Goal: Check status: Check status

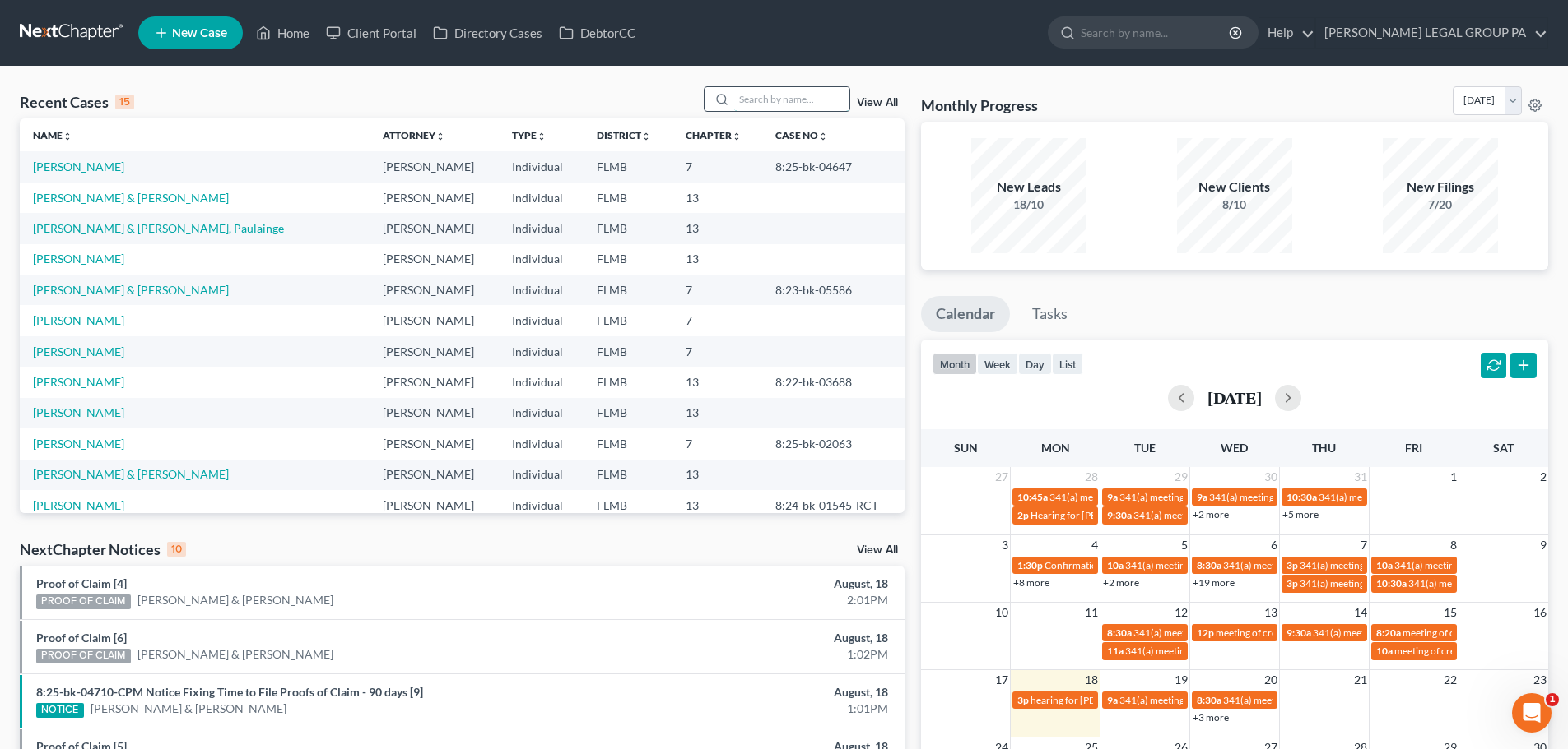
click at [781, 96] on input "search" at bounding box center [791, 98] width 115 height 24
click at [780, 101] on input "search" at bounding box center [791, 98] width 115 height 24
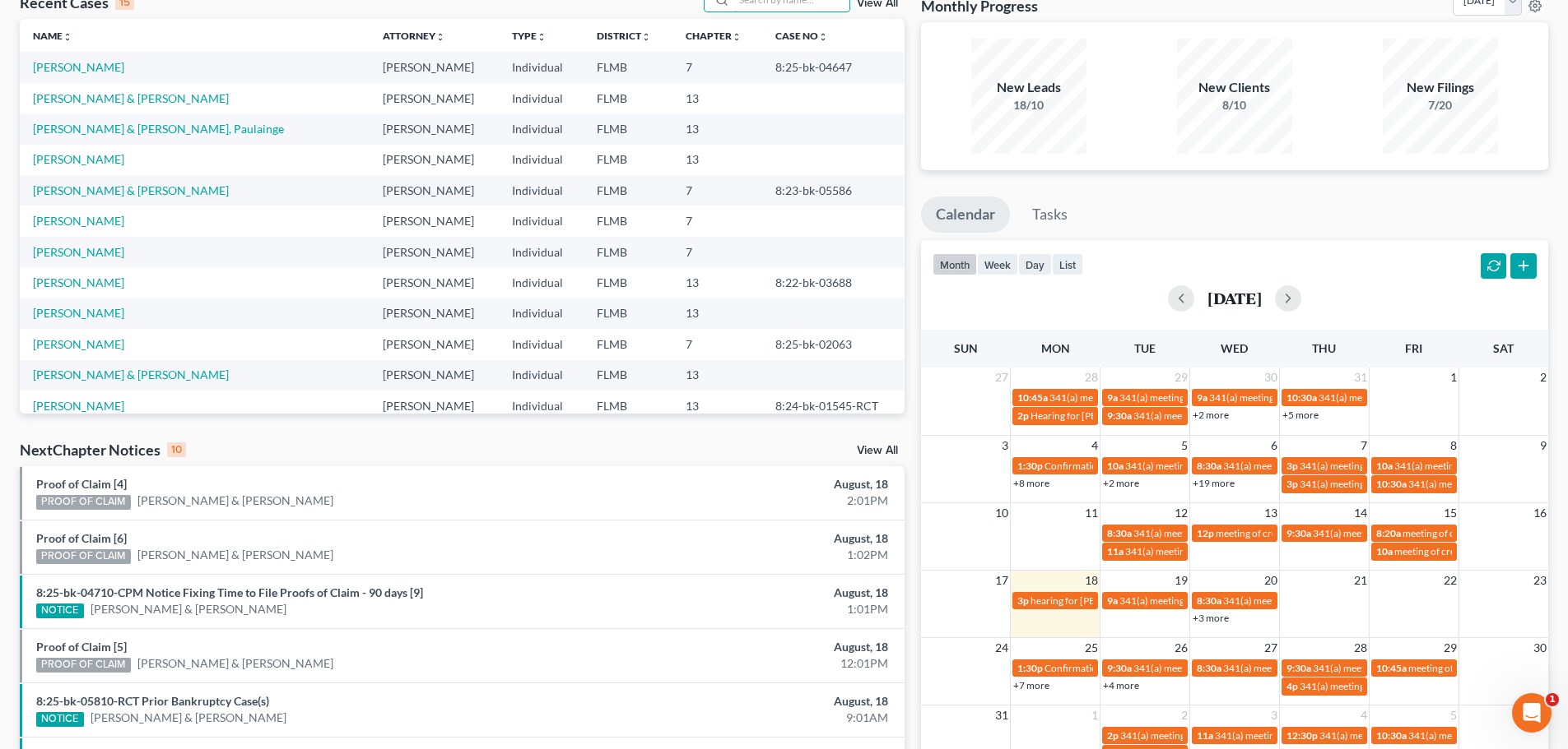
scroll to position [247, 0]
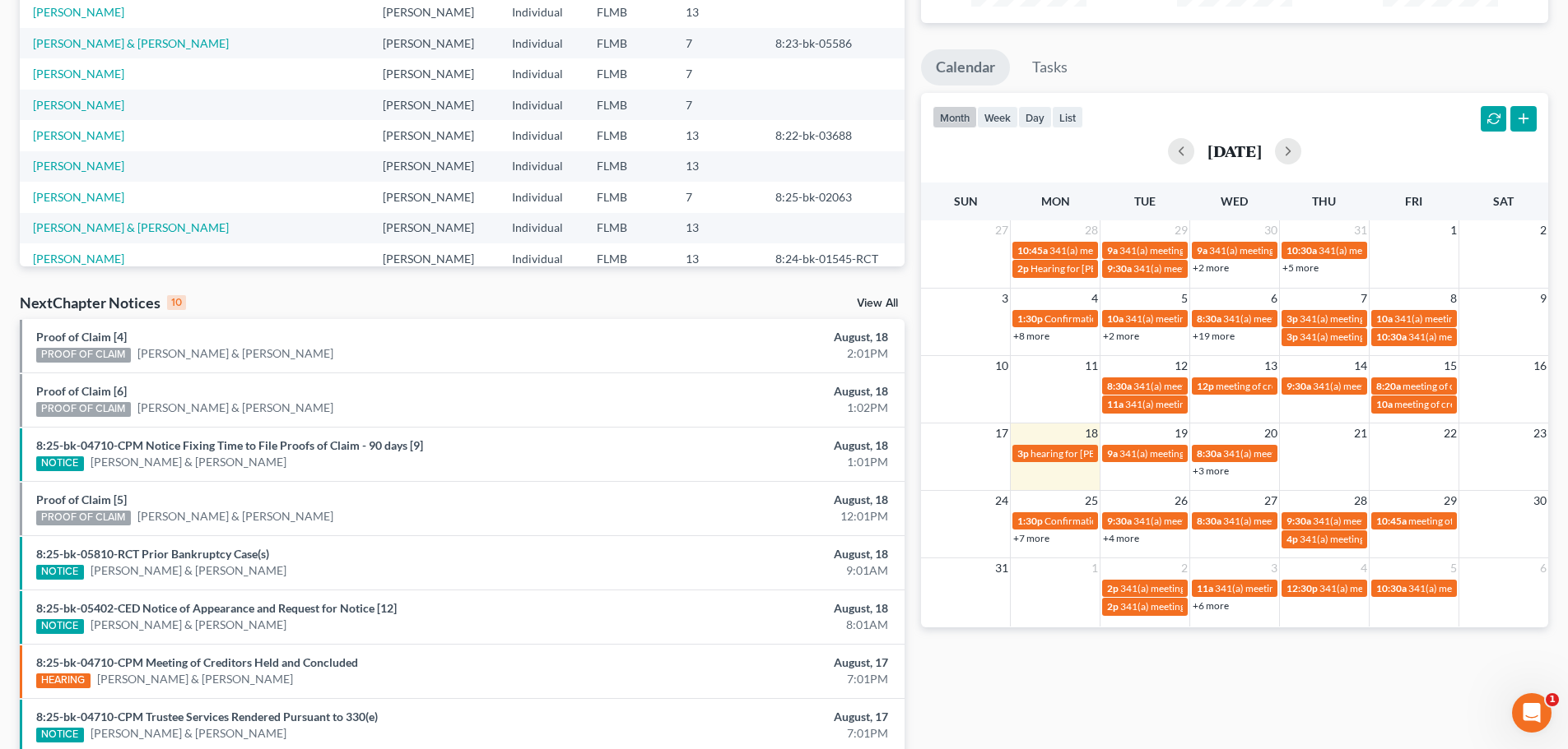
click at [1036, 540] on link "+7 more" at bounding box center [1030, 538] width 36 height 12
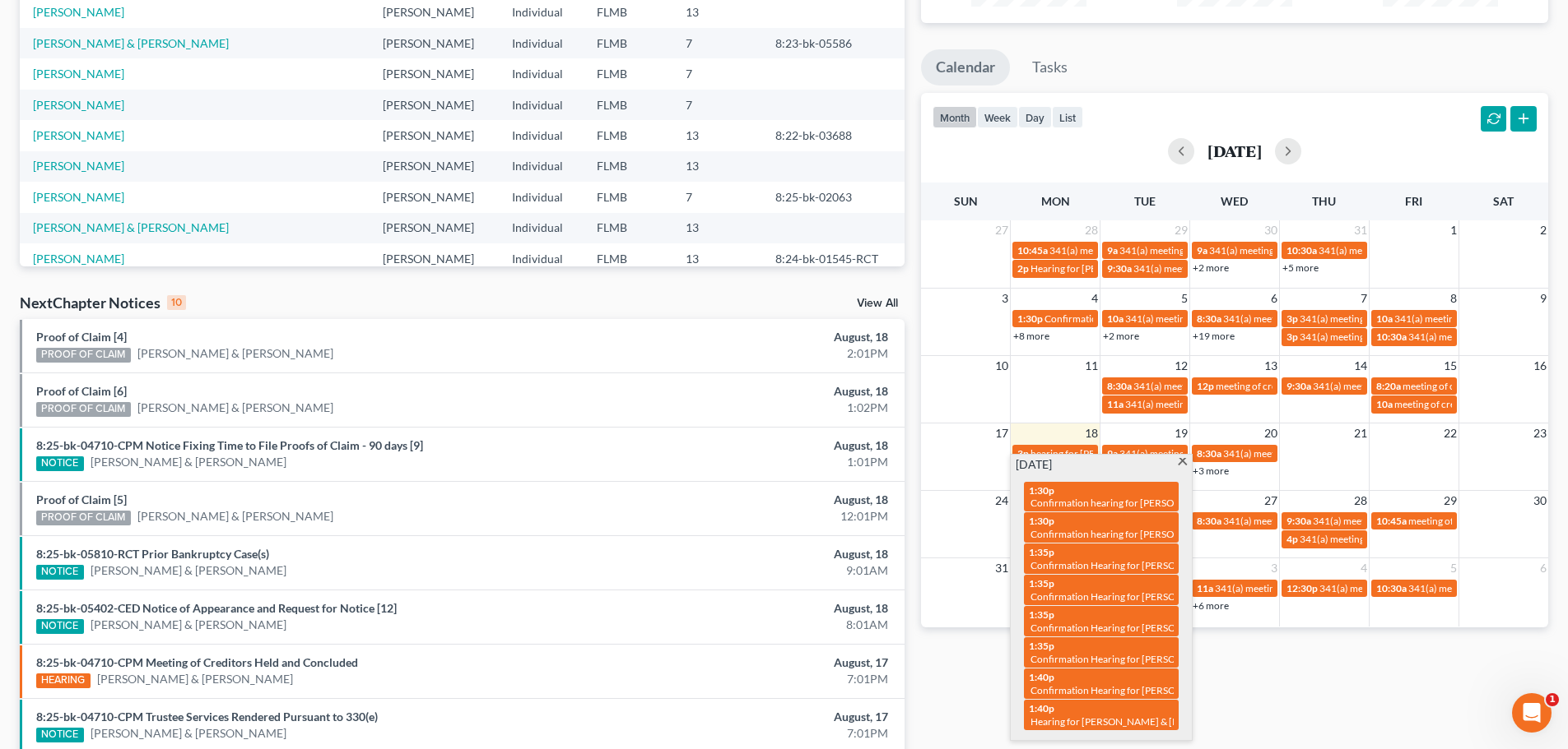
click at [1319, 733] on div "Monthly Progress Bankruptcy Bankruptcy [DATE] [DATE] [DATE] [DATE] [DATE] [DATE…" at bounding box center [1234, 364] width 644 height 1048
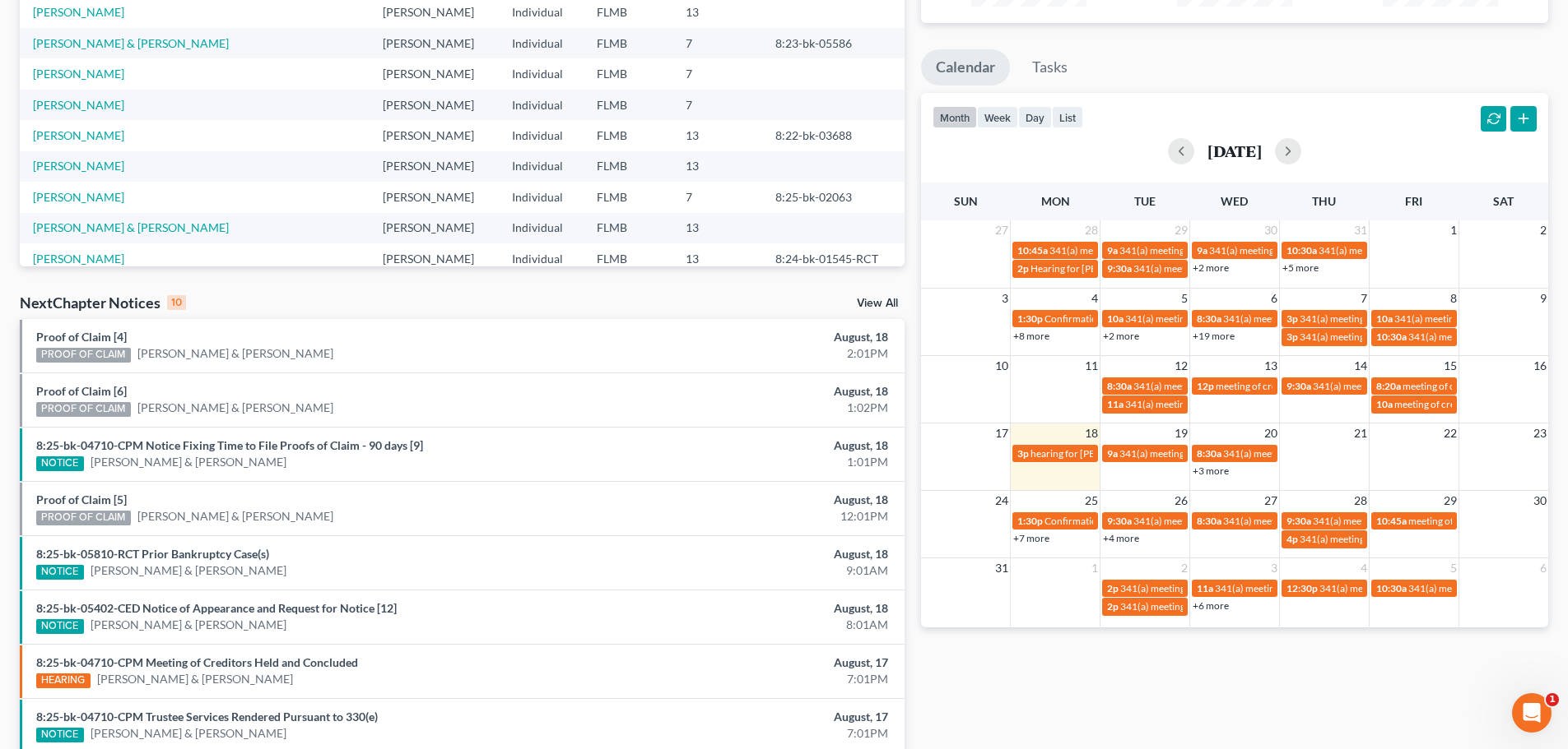
click at [1208, 470] on link "+3 more" at bounding box center [1210, 471] width 36 height 12
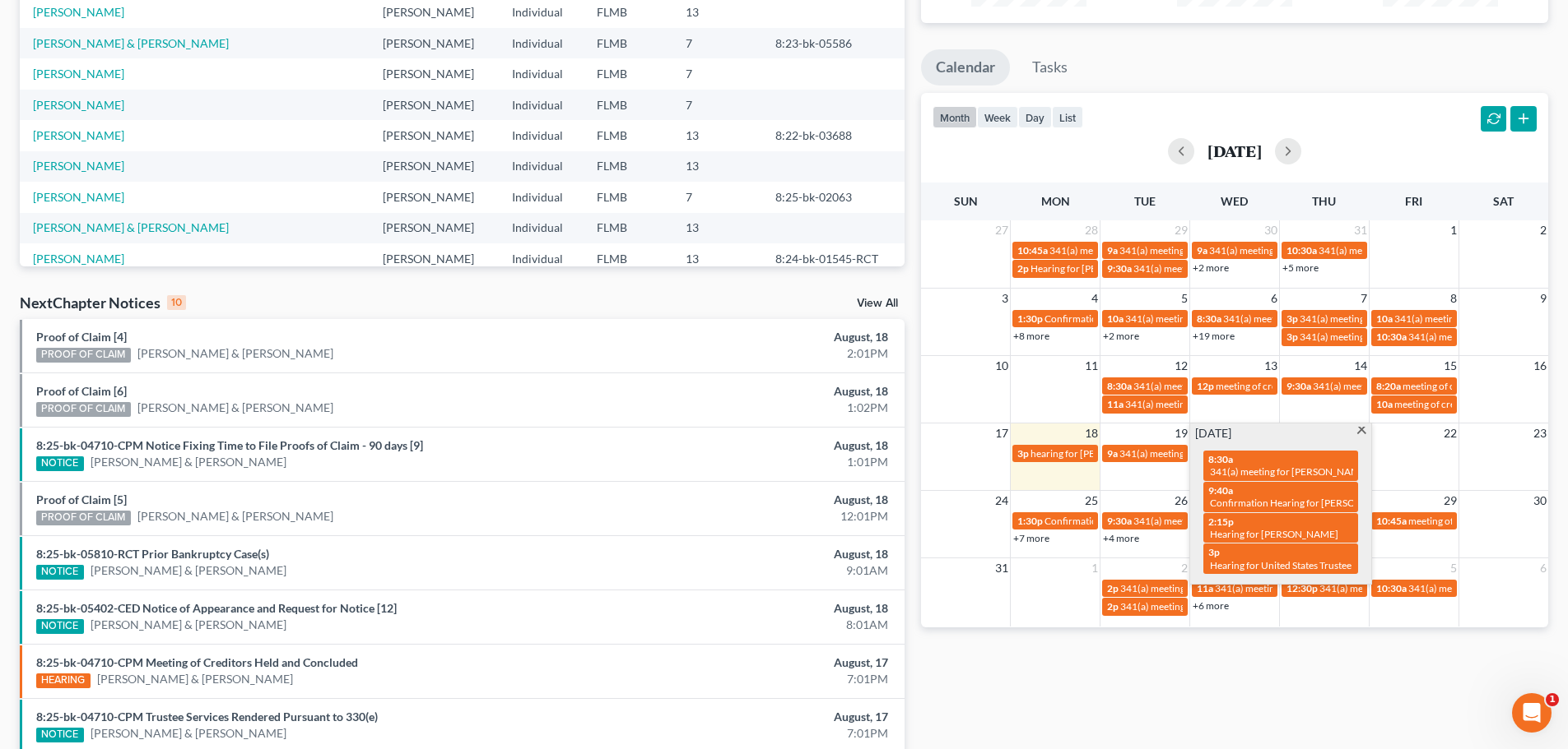
click at [1261, 662] on div "Monthly Progress Bankruptcy Bankruptcy [DATE] [DATE] [DATE] [DATE] [DATE] [DATE…" at bounding box center [1234, 364] width 644 height 1048
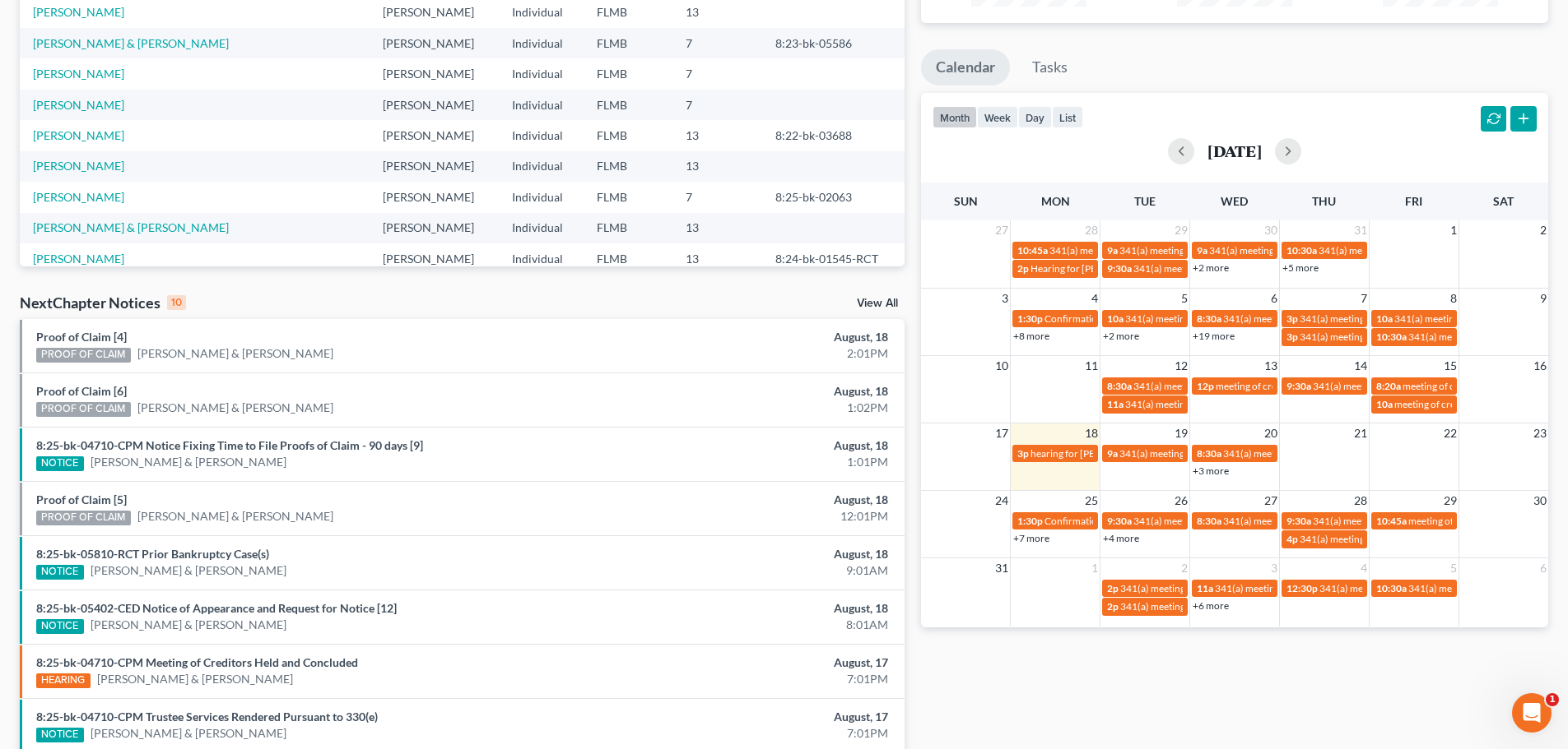
click at [1212, 468] on link "+3 more" at bounding box center [1210, 471] width 36 height 12
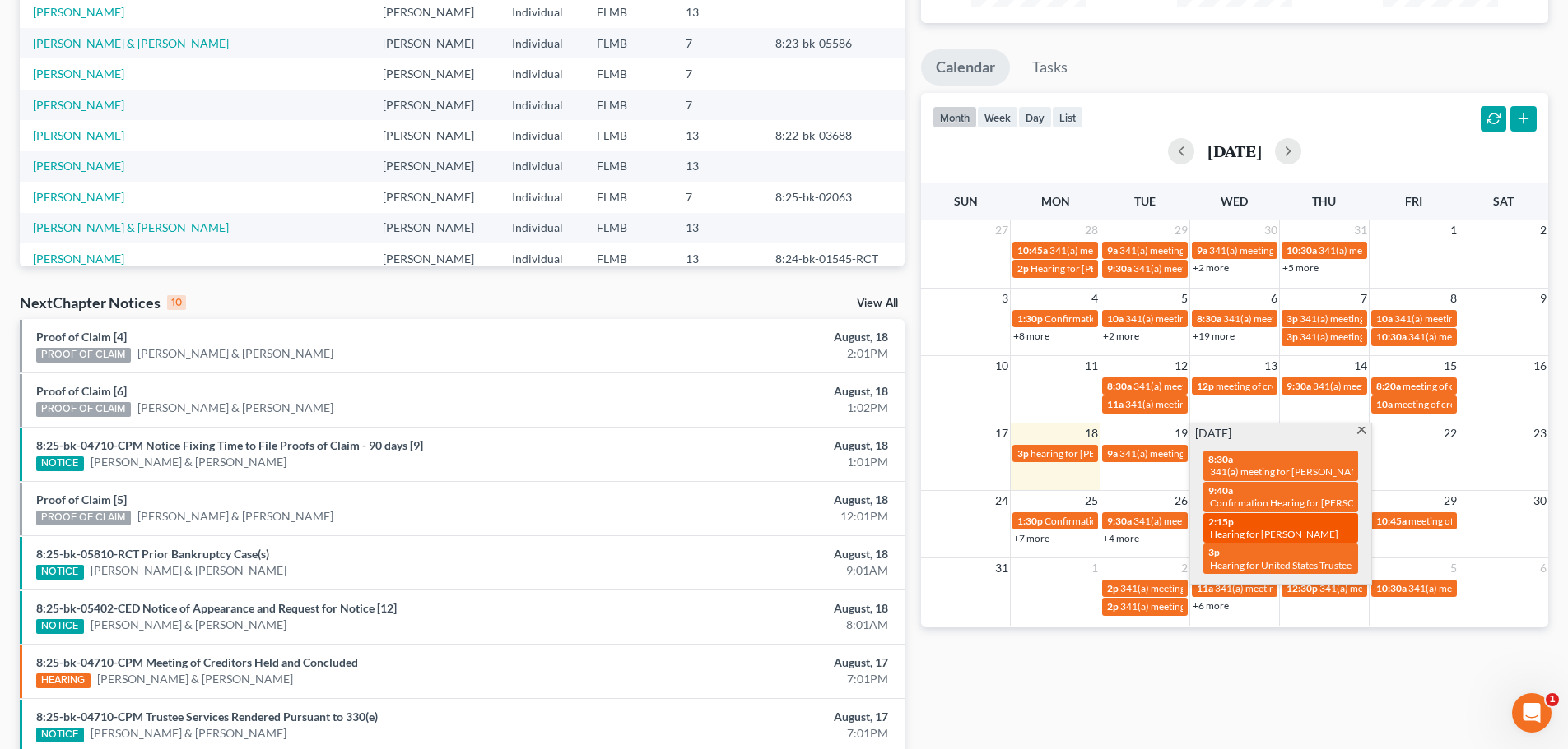
click at [1245, 540] on span "Hearing for [PERSON_NAME]" at bounding box center [1274, 534] width 128 height 12
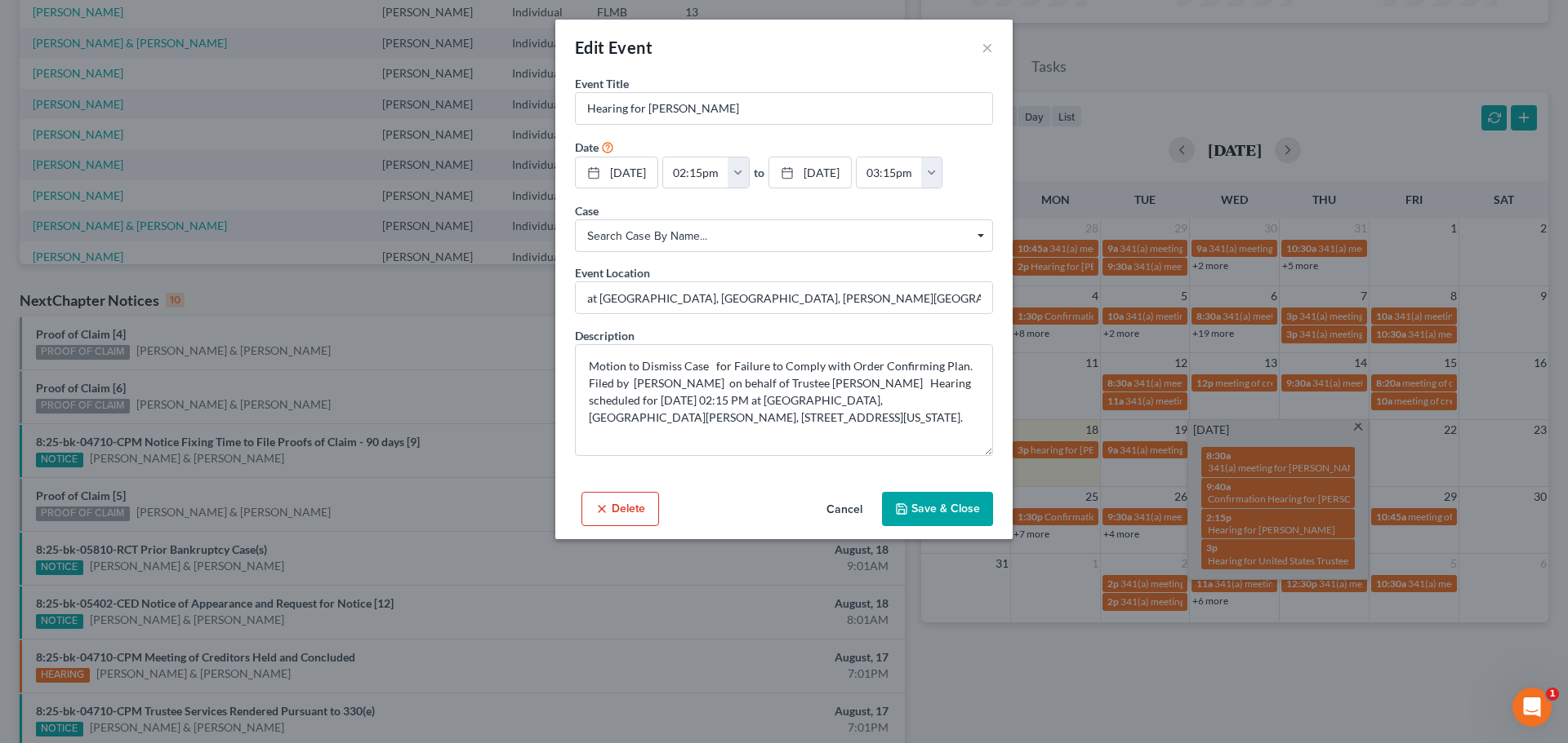
click at [1117, 620] on div "Edit Event × Event Title * Hearing for [PERSON_NAME] Date [DATE] close Date [DA…" at bounding box center [784, 371] width 1568 height 743
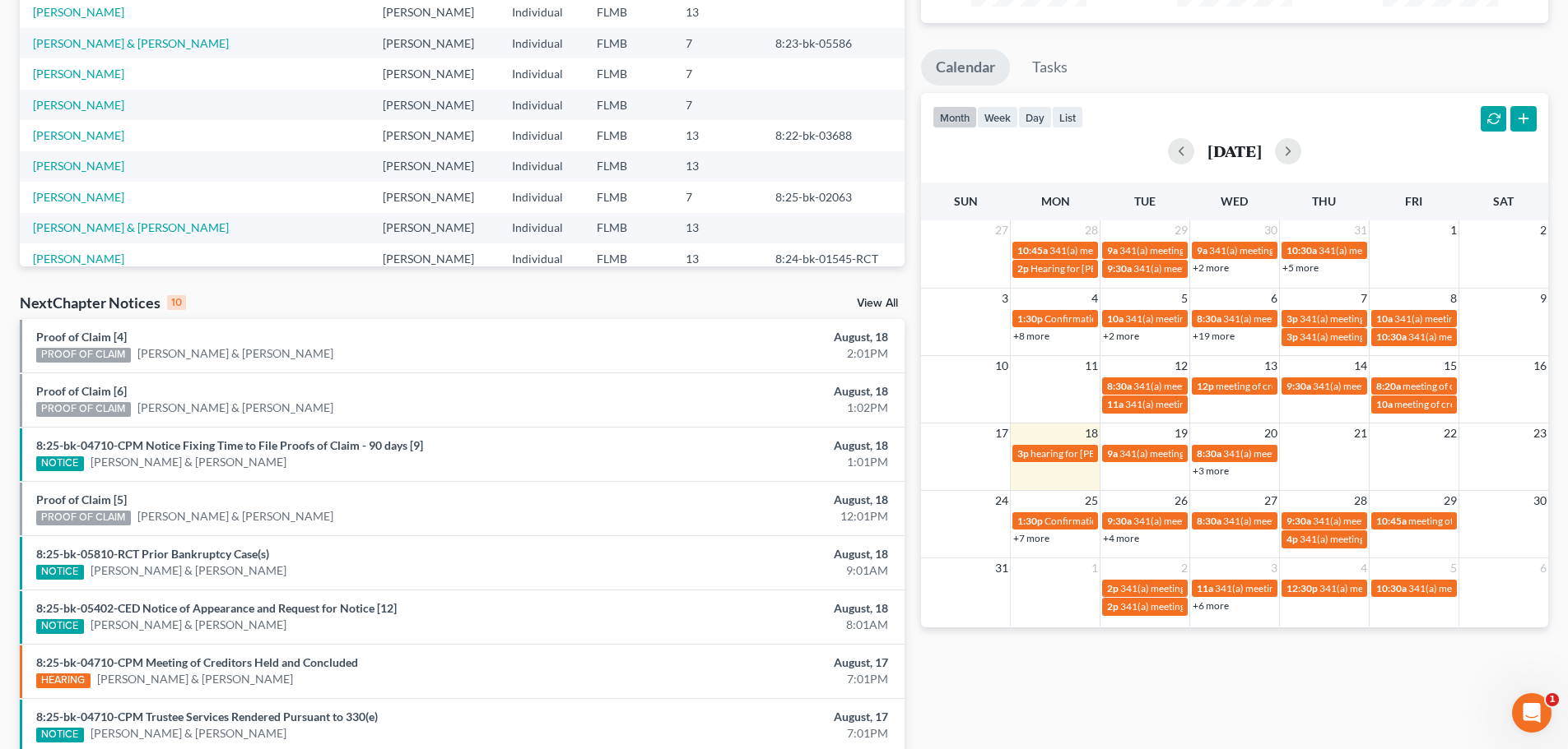
click at [1040, 539] on link "+7 more" at bounding box center [1030, 538] width 36 height 12
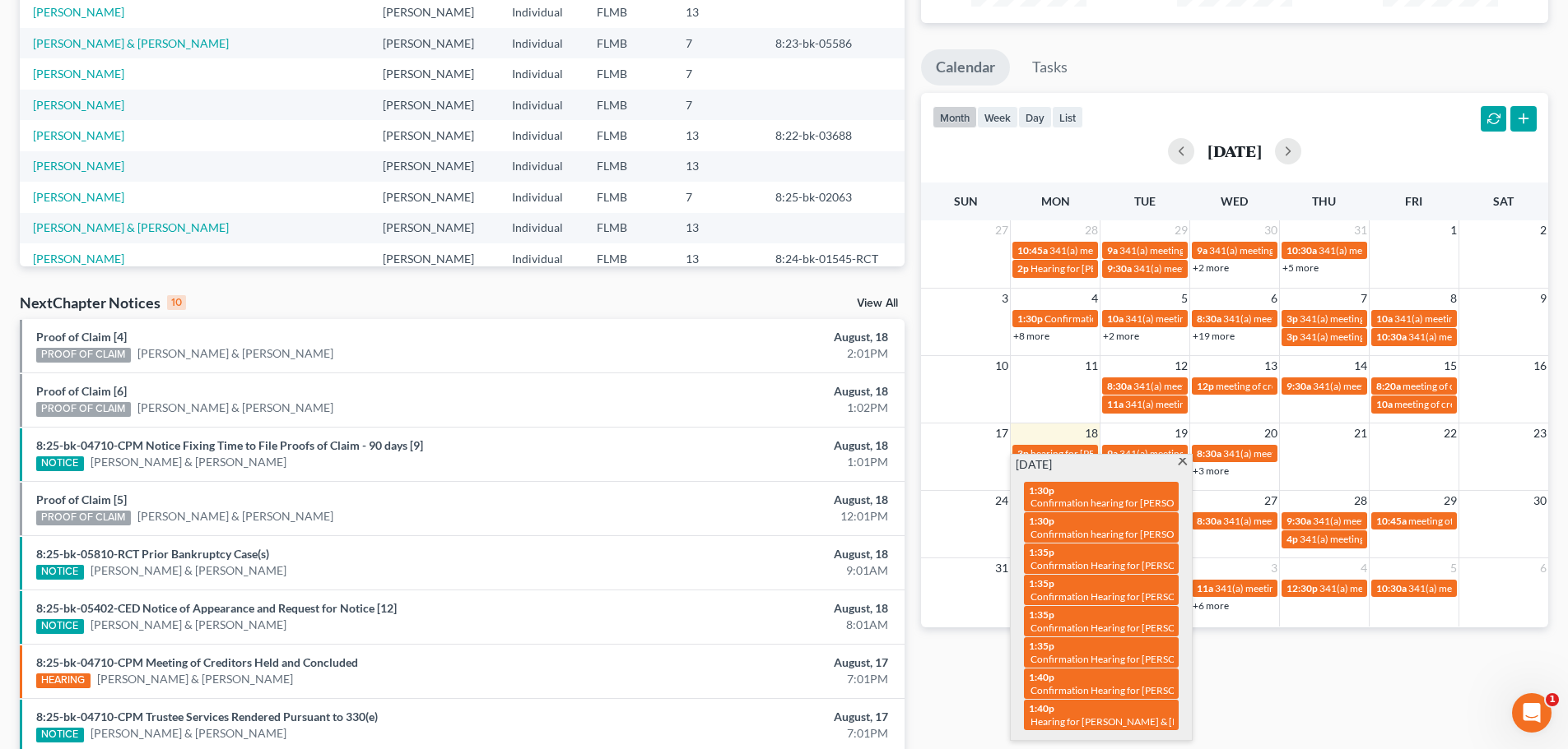
click at [1247, 651] on div "Monthly Progress Bankruptcy Bankruptcy [DATE] [DATE] [DATE] [DATE] [DATE] [DATE…" at bounding box center [1234, 364] width 644 height 1048
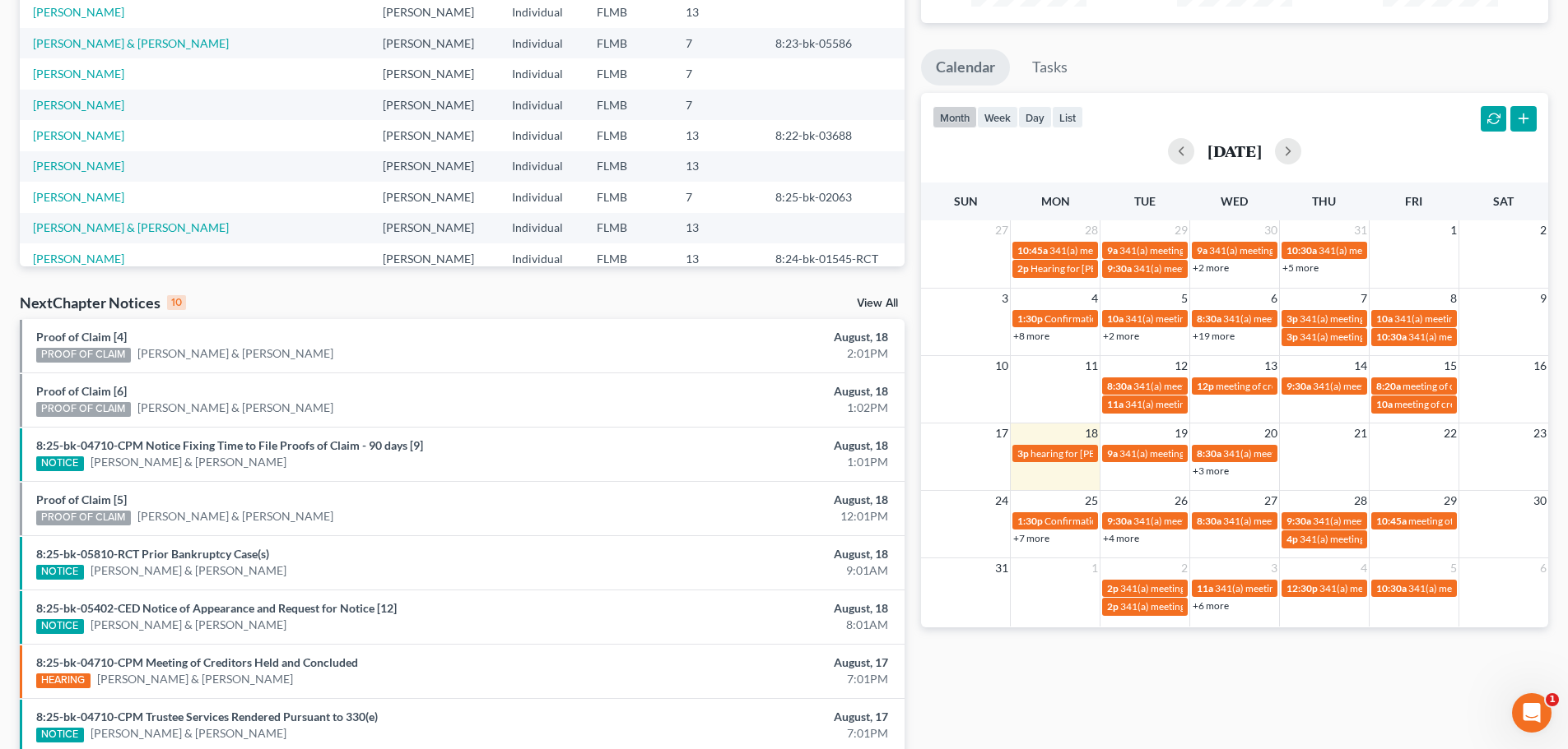
click at [1119, 538] on link "+4 more" at bounding box center [1120, 538] width 36 height 12
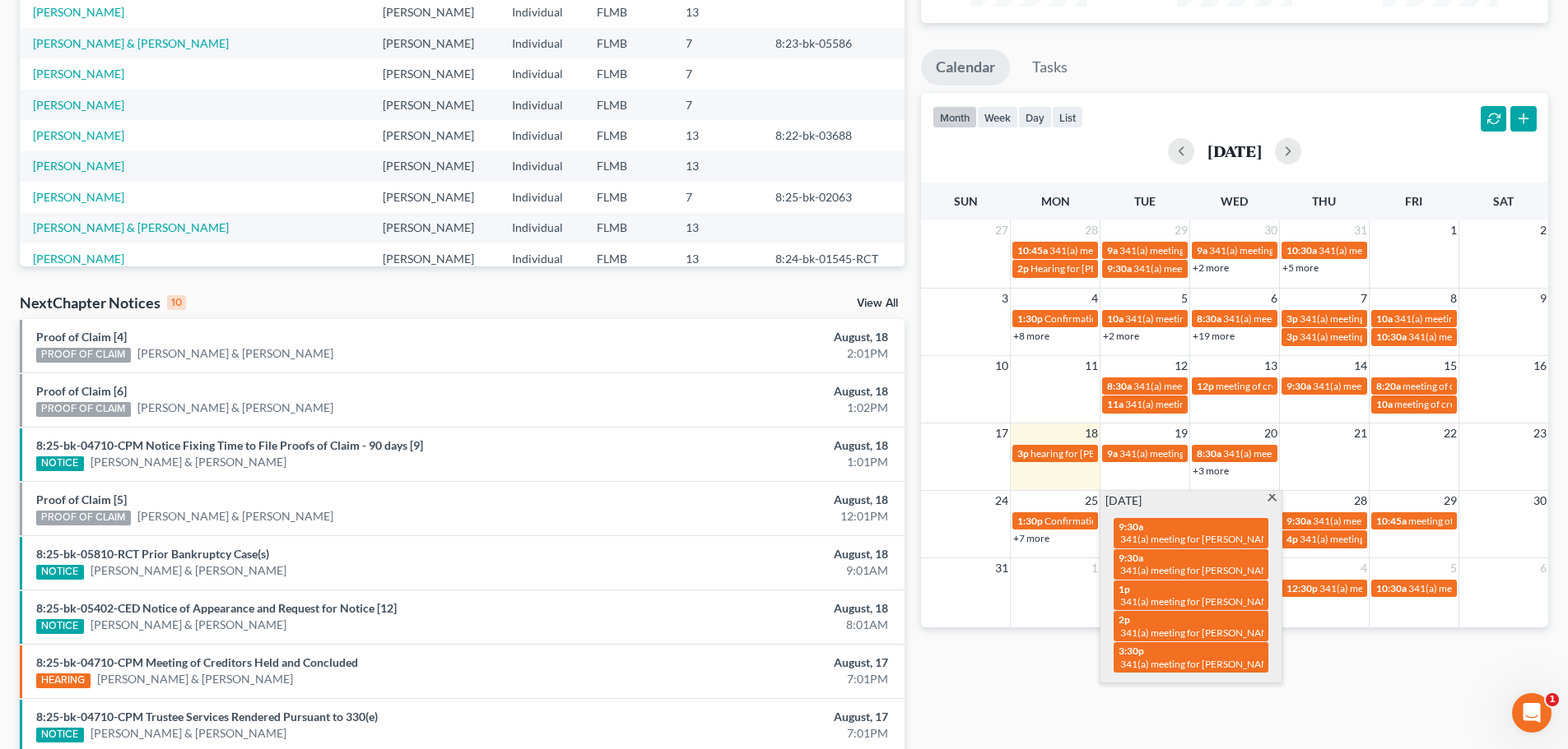
click at [1170, 684] on div "Monthly Progress Bankruptcy Bankruptcy [DATE] [DATE] [DATE] [DATE] [DATE] [DATE…" at bounding box center [1234, 364] width 644 height 1048
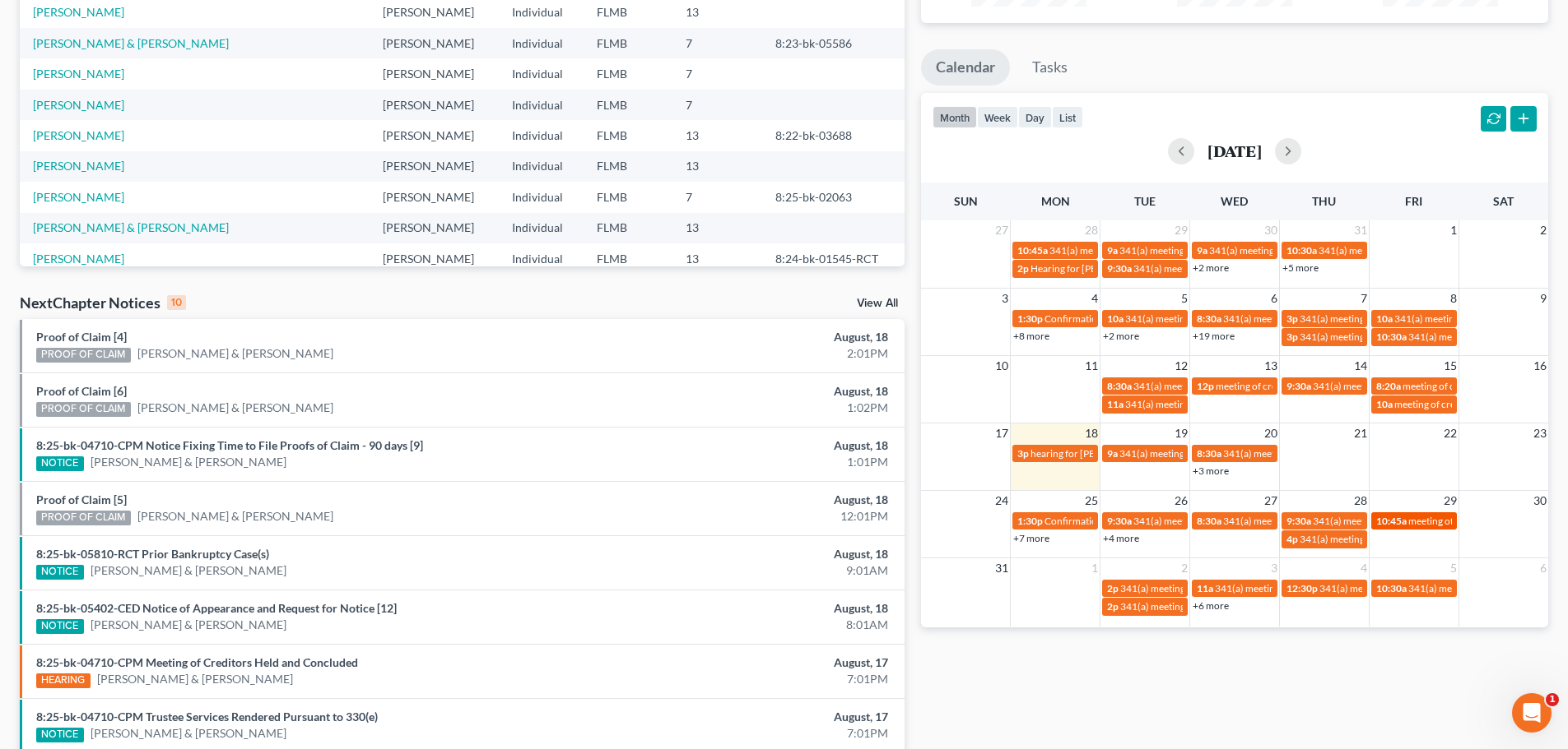
click at [1434, 522] on span "meeting of creditors for [PERSON_NAME]" at bounding box center [1498, 521] width 180 height 12
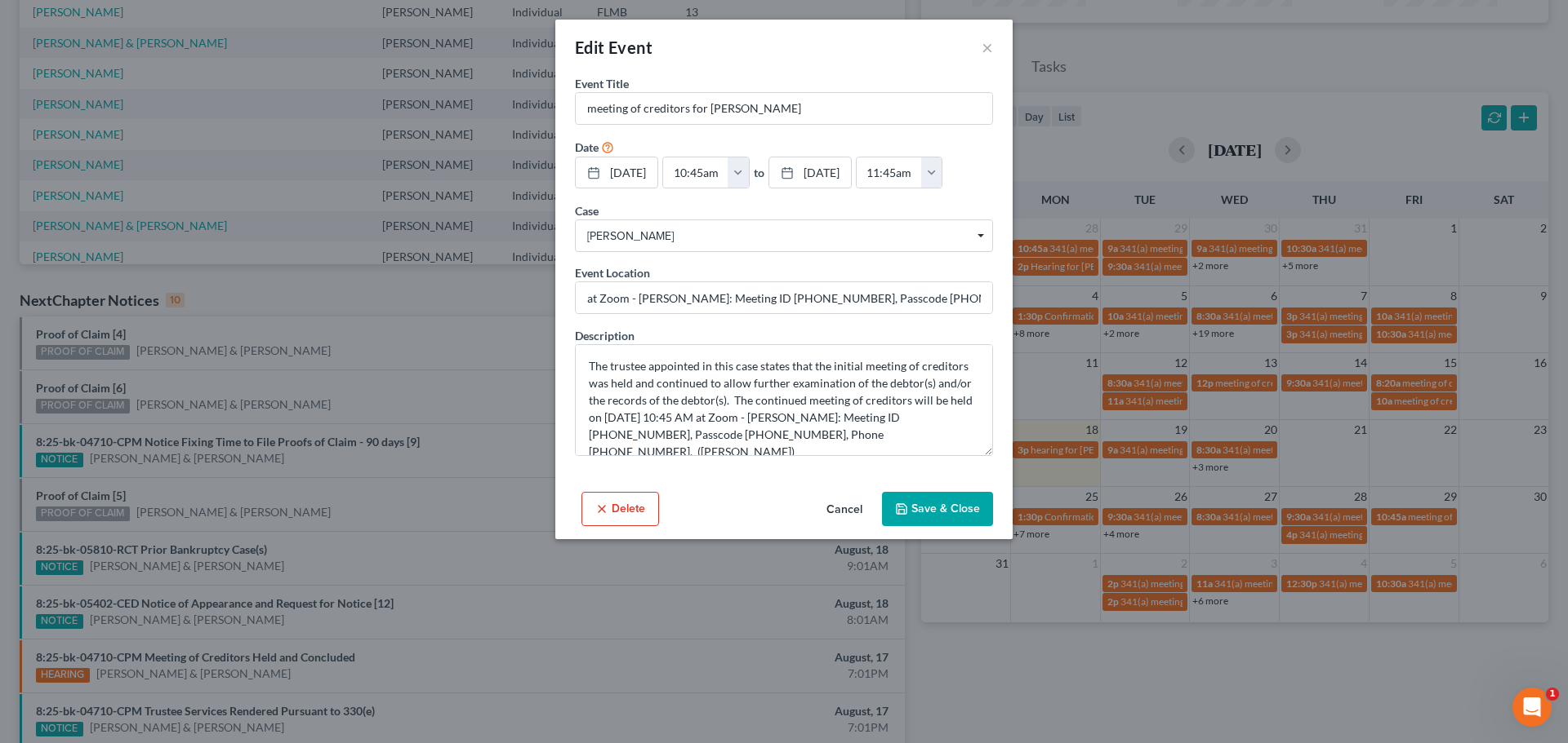
click at [980, 53] on div "Edit Event ×" at bounding box center [784, 47] width 458 height 56
click at [985, 48] on button "×" at bounding box center [987, 47] width 11 height 19
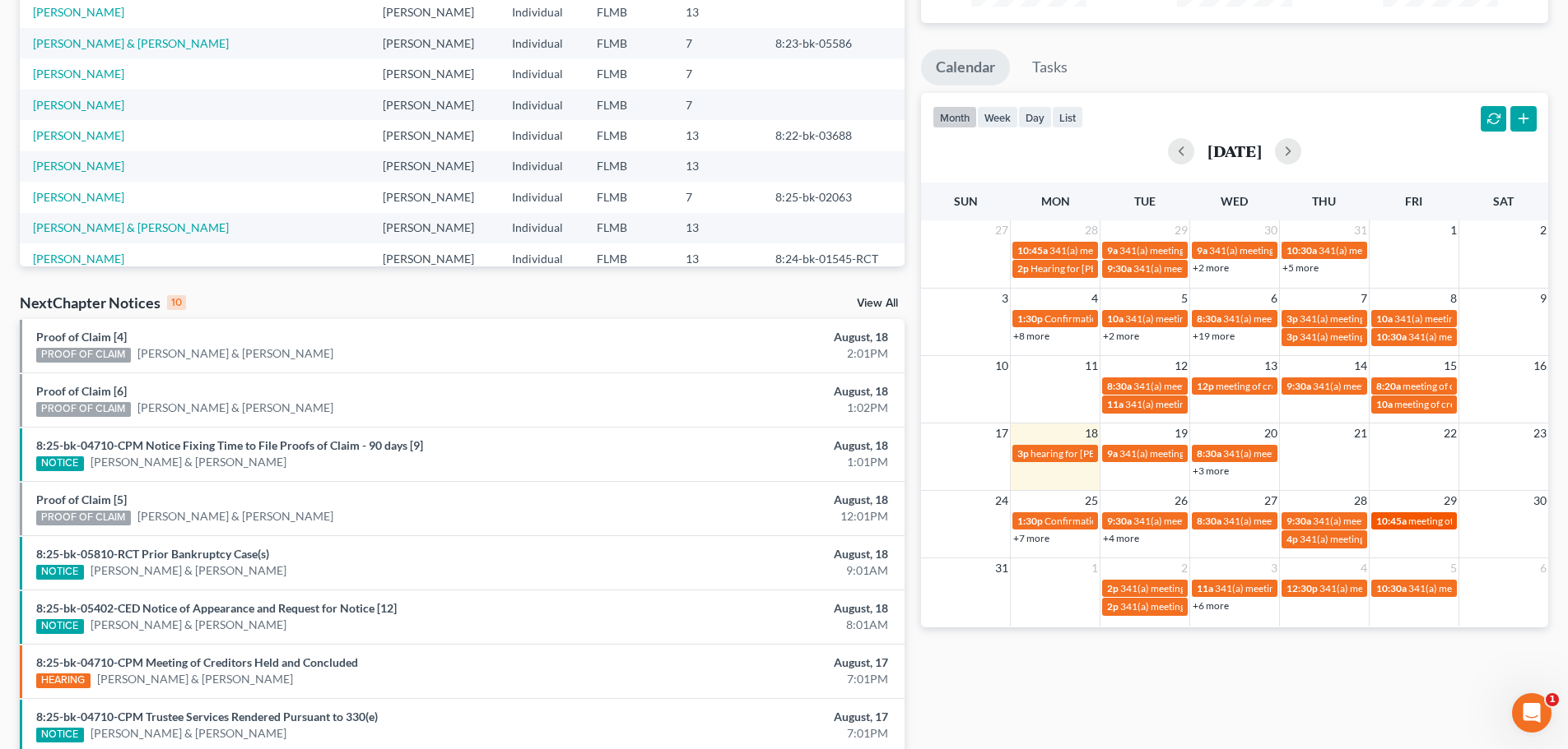
click at [1413, 524] on span "meeting of creditors for [PERSON_NAME]" at bounding box center [1498, 521] width 180 height 12
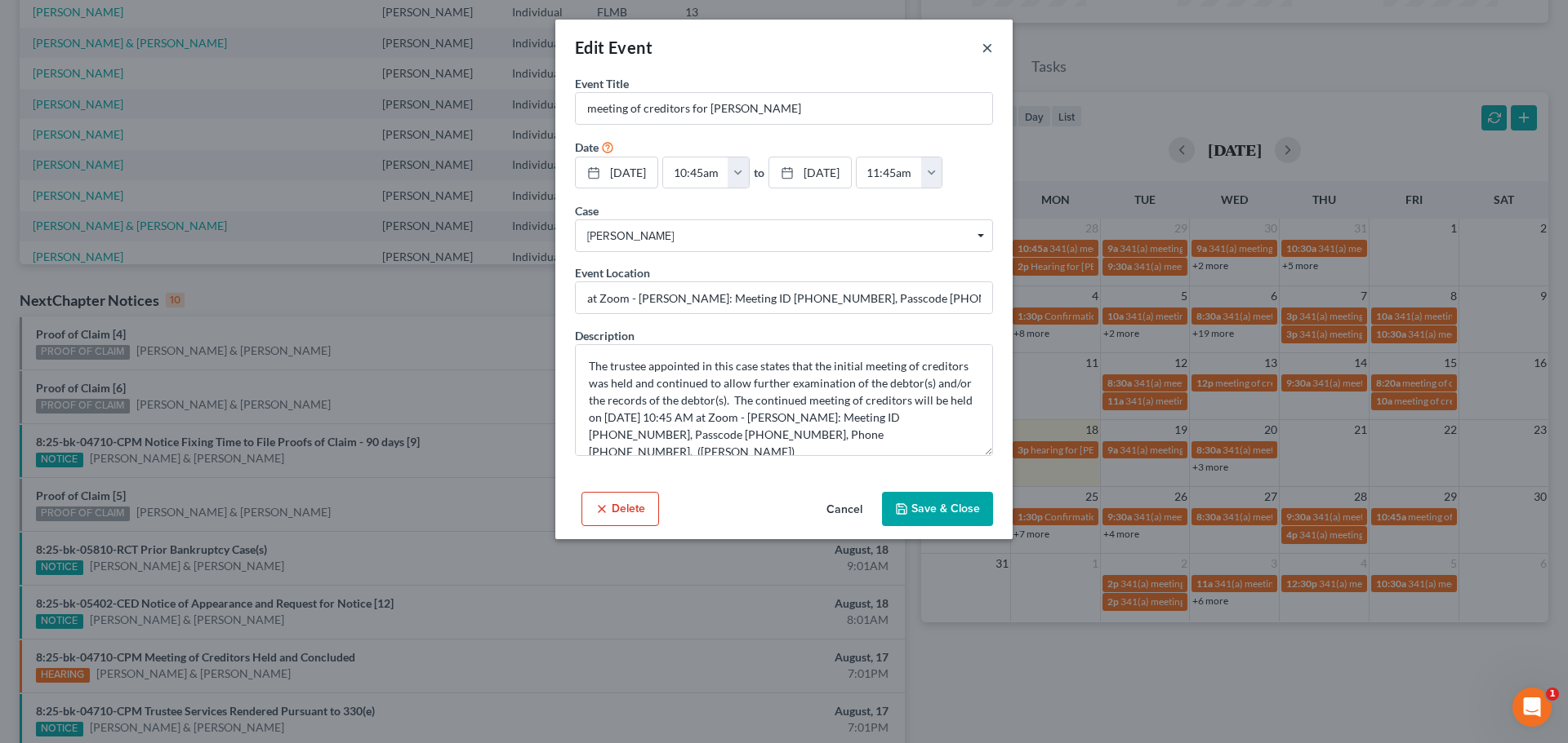
click at [989, 44] on button "×" at bounding box center [987, 47] width 11 height 19
